Goal: Information Seeking & Learning: Learn about a topic

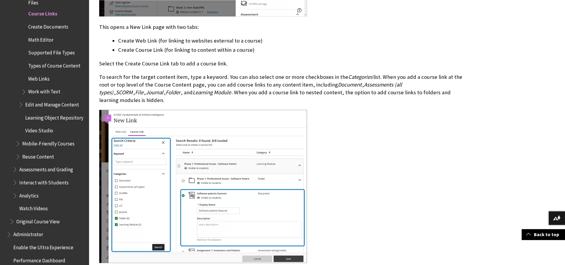
scroll to position [517, 0]
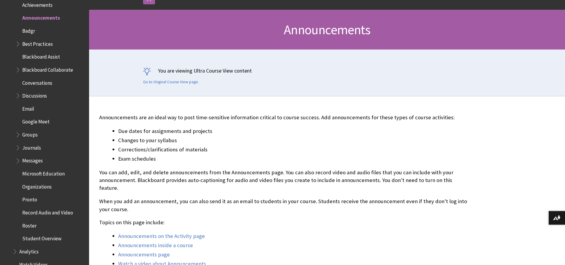
scroll to position [91, 0]
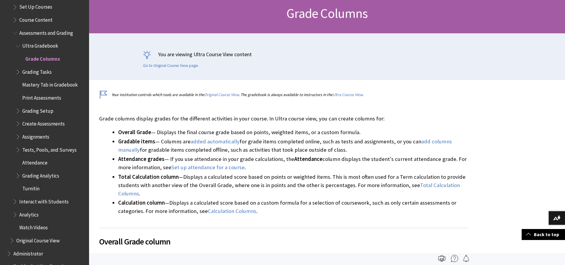
scroll to position [91, 0]
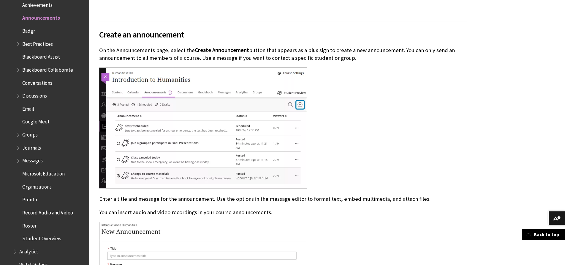
scroll to position [1515, 0]
